Goal: Task Accomplishment & Management: Use online tool/utility

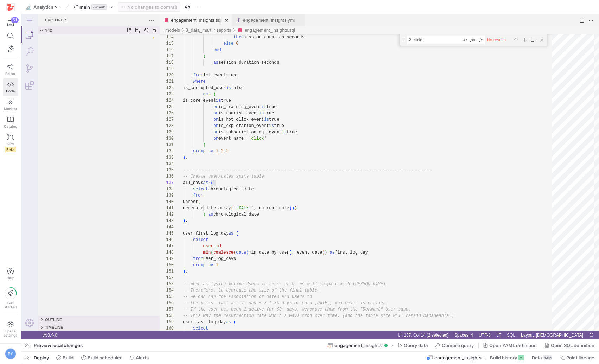
scroll to position [38, 33]
click at [28, 357] on span "button" at bounding box center [26, 358] width 11 height 12
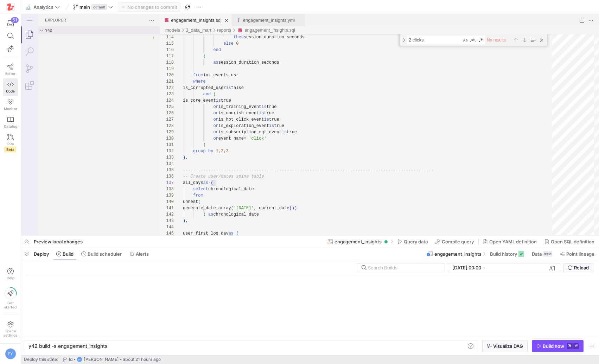
scroll to position [0, 78]
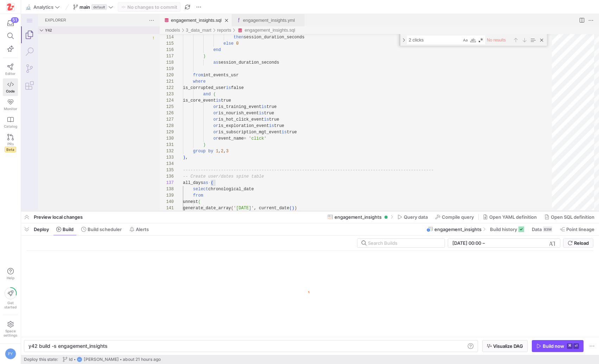
drag, startPoint x: 255, startPoint y: 236, endPoint x: 255, endPoint y: 211, distance: 25.0
click at [255, 211] on div at bounding box center [310, 211] width 578 height 3
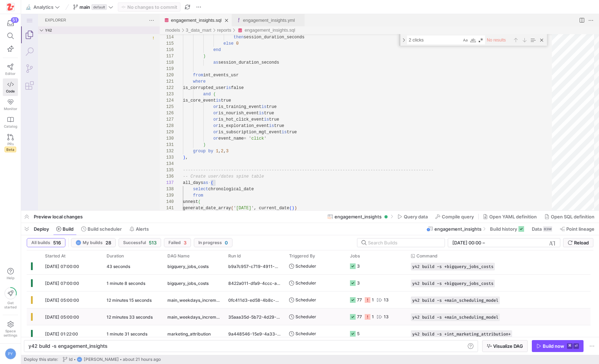
scroll to position [0, 0]
